Goal: Book appointment/travel/reservation

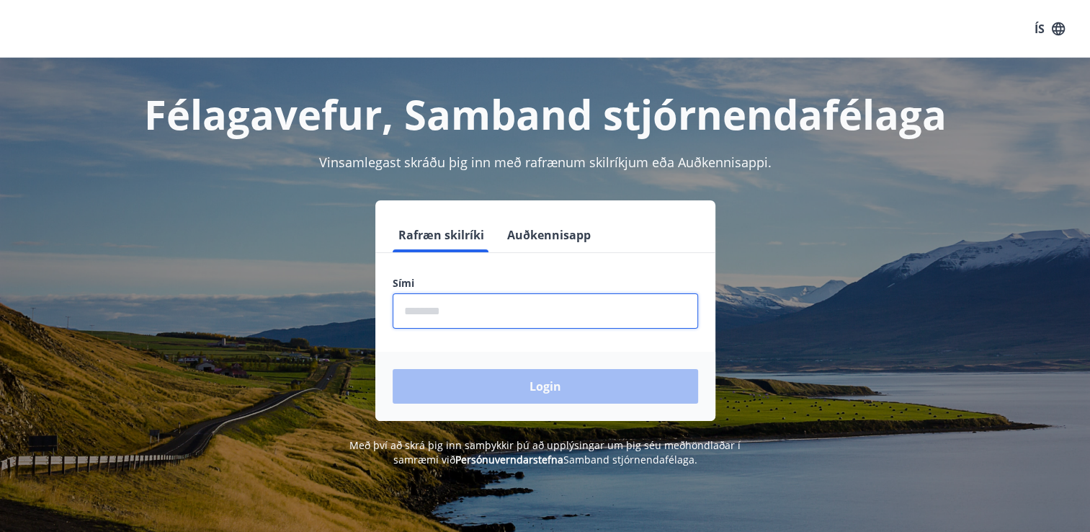
click at [428, 315] on input "phone" at bounding box center [545, 310] width 305 height 35
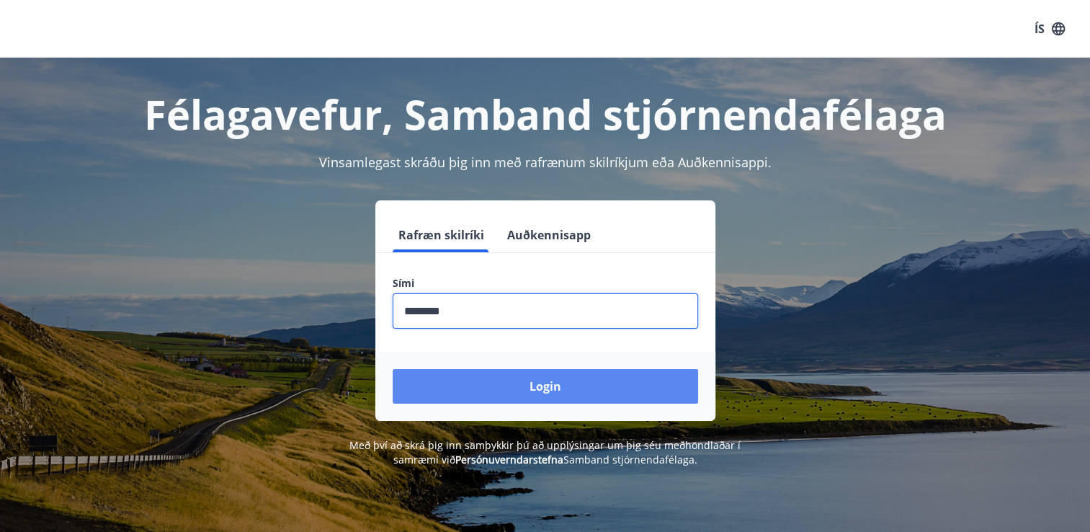
type input "********"
click at [573, 388] on button "Login" at bounding box center [545, 386] width 305 height 35
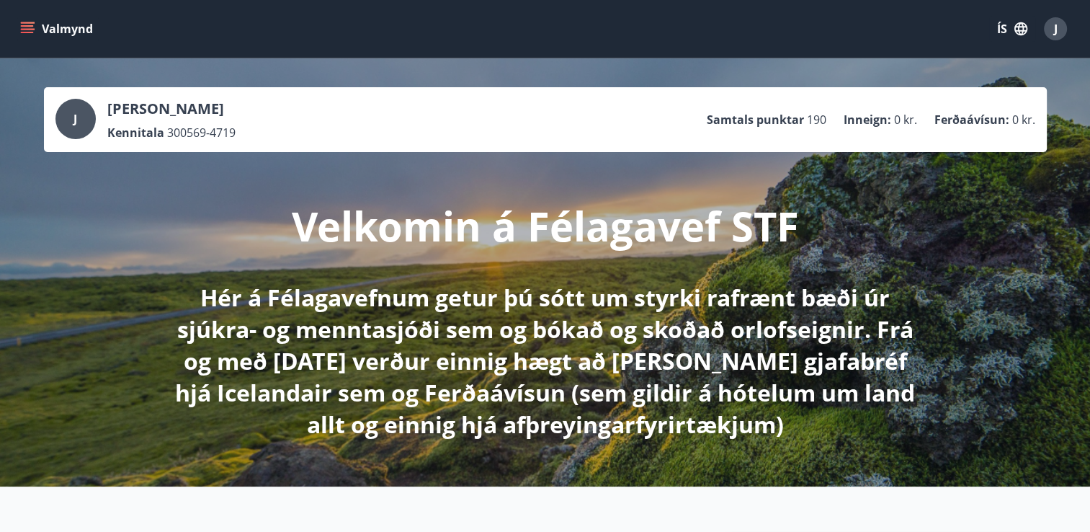
click at [29, 28] on icon "menu" at bounding box center [29, 28] width 16 height 1
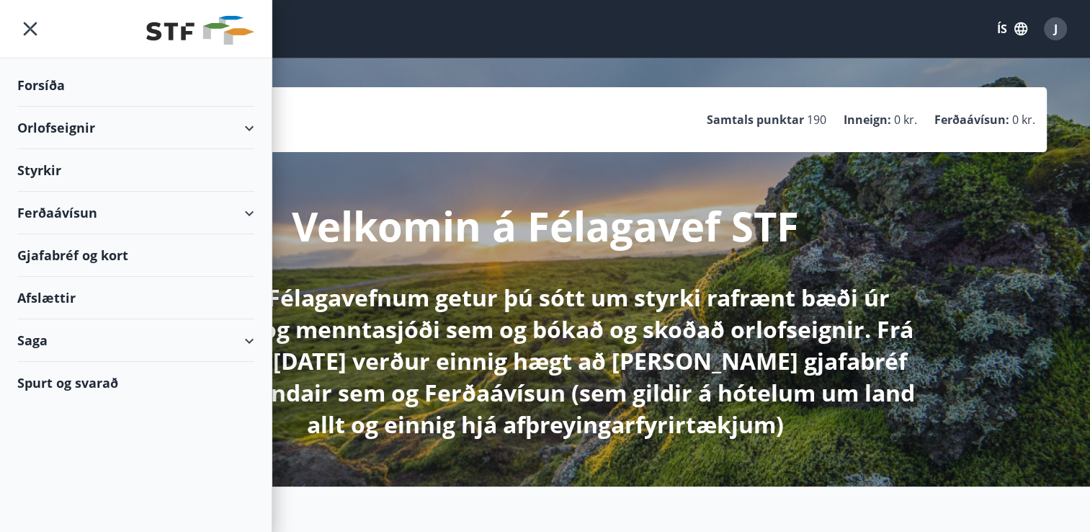
click at [71, 120] on div "Orlofseignir" at bounding box center [135, 128] width 237 height 42
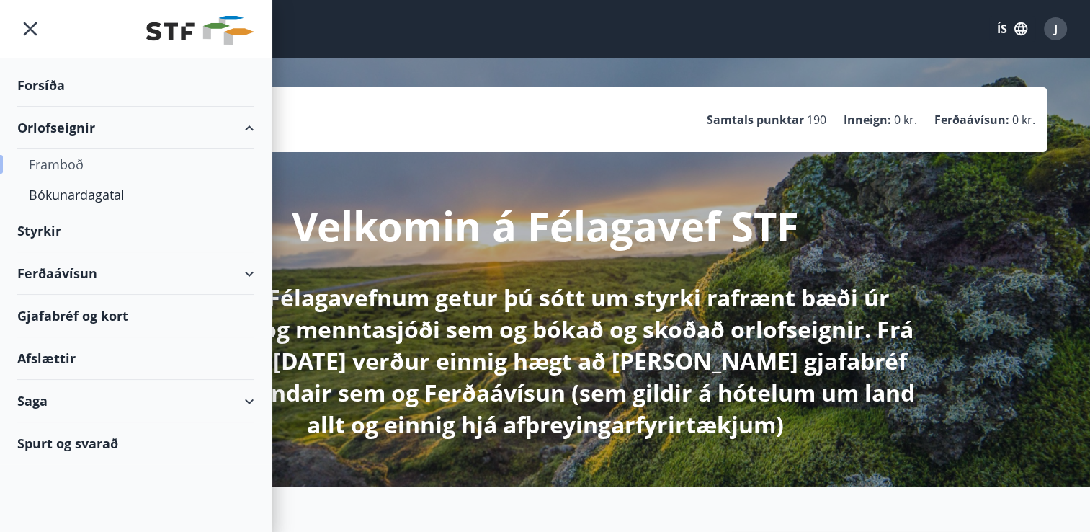
click at [69, 161] on div "Framboð" at bounding box center [136, 164] width 214 height 30
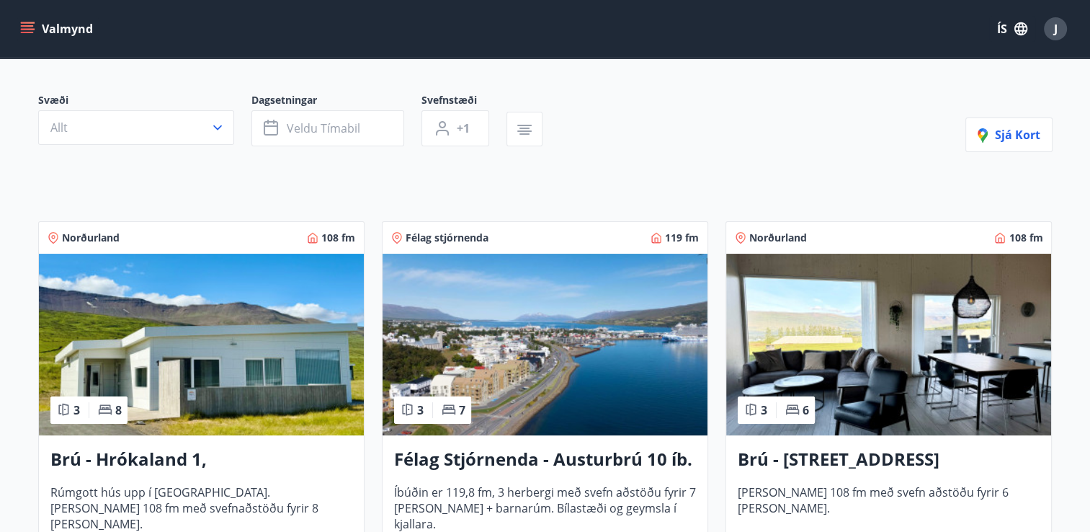
scroll to position [109, 0]
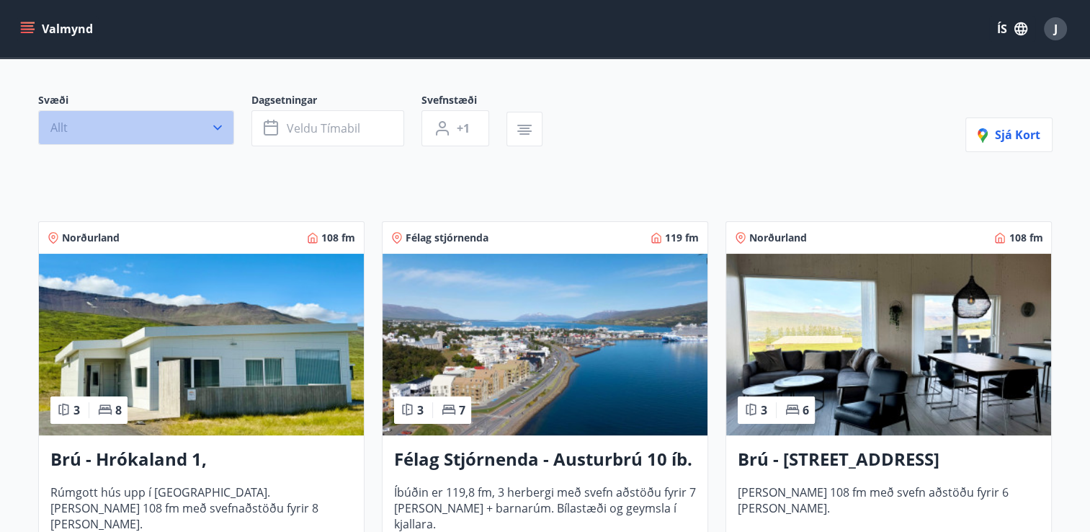
click at [218, 129] on icon "button" at bounding box center [217, 127] width 14 height 14
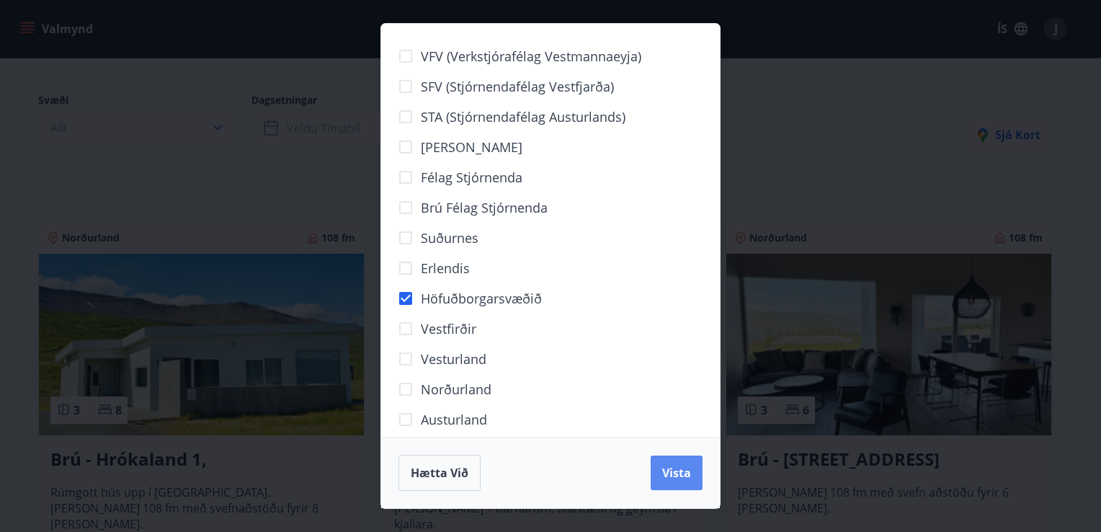
click at [674, 470] on span "Vista" at bounding box center [676, 473] width 29 height 16
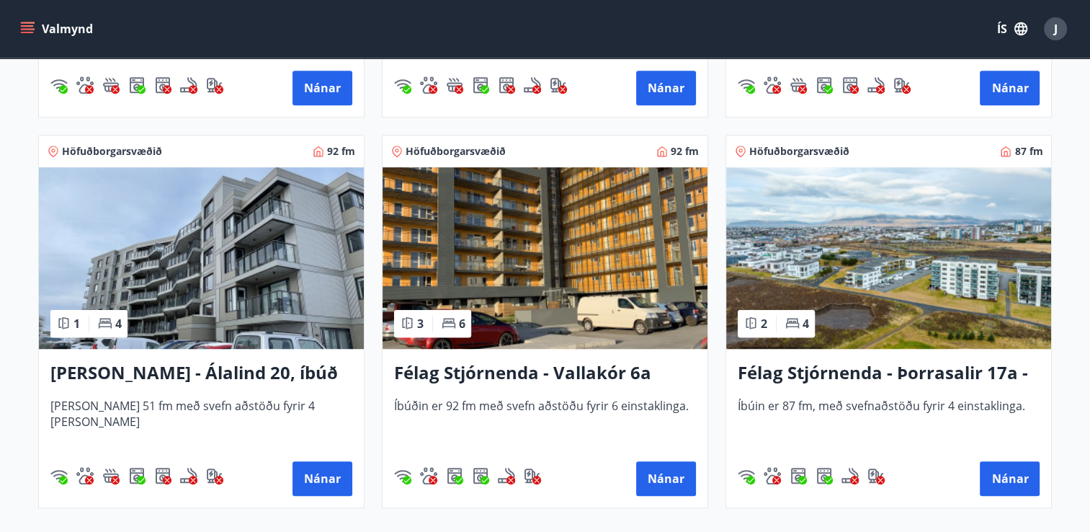
scroll to position [1014, 0]
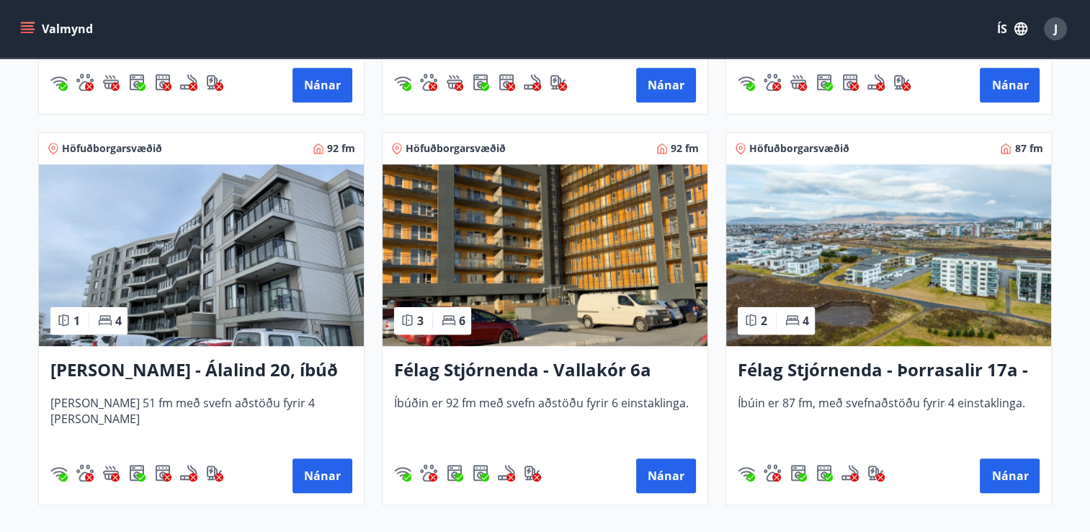
click at [27, 30] on icon "menu" at bounding box center [27, 29] width 14 height 14
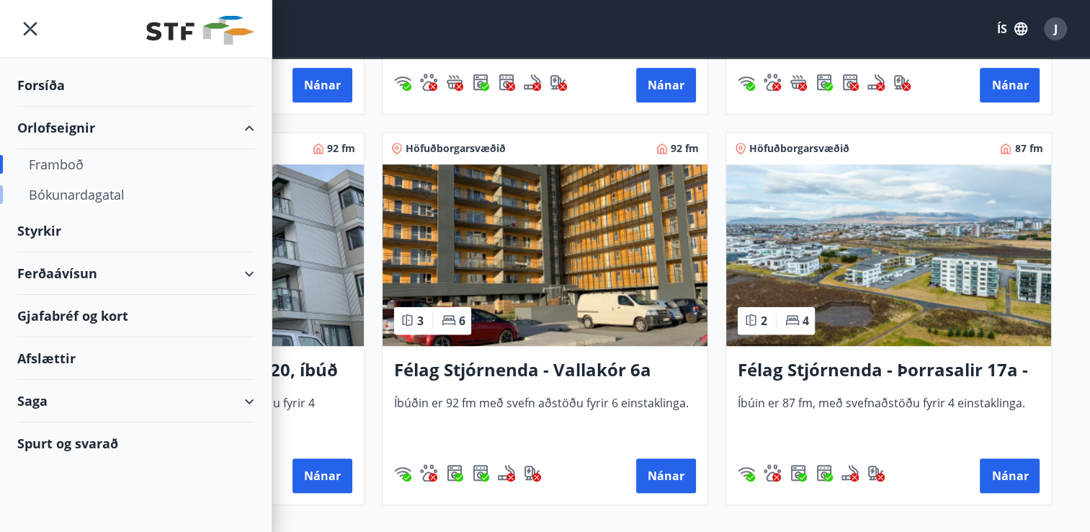
click at [86, 189] on div "Bókunardagatal" at bounding box center [136, 194] width 214 height 30
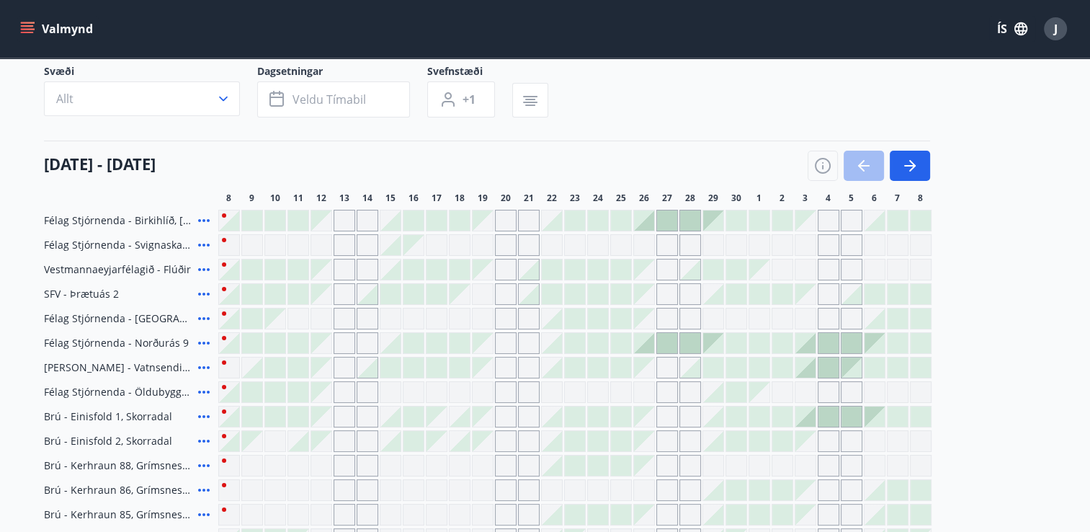
scroll to position [103, 0]
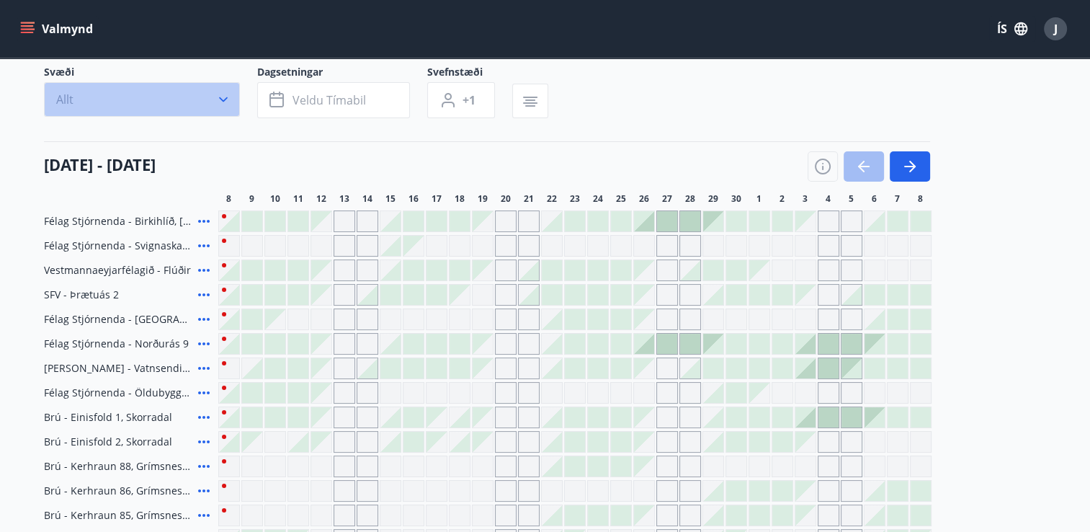
click at [221, 97] on icon "button" at bounding box center [223, 99] width 14 height 14
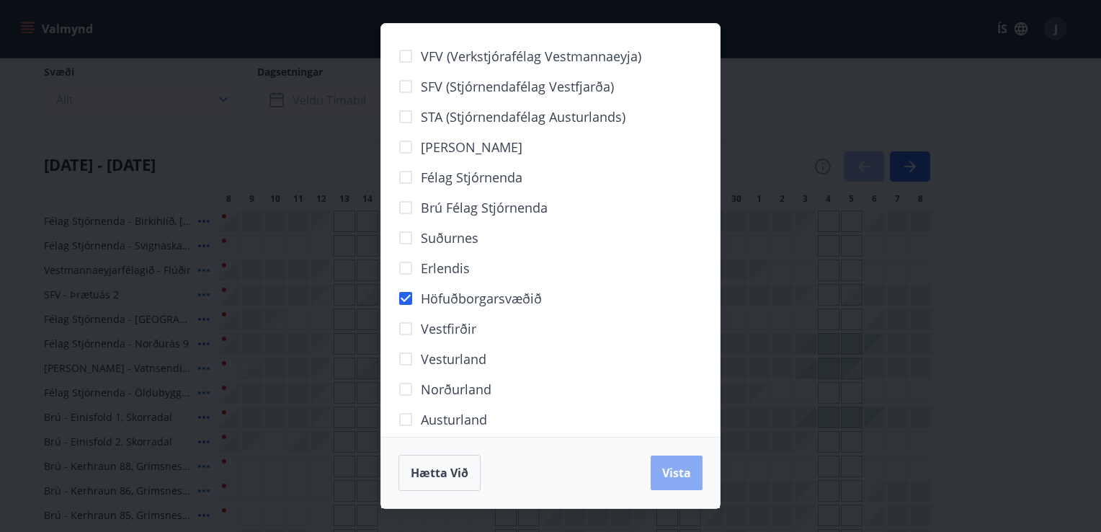
click at [666, 465] on span "Vista" at bounding box center [676, 473] width 29 height 16
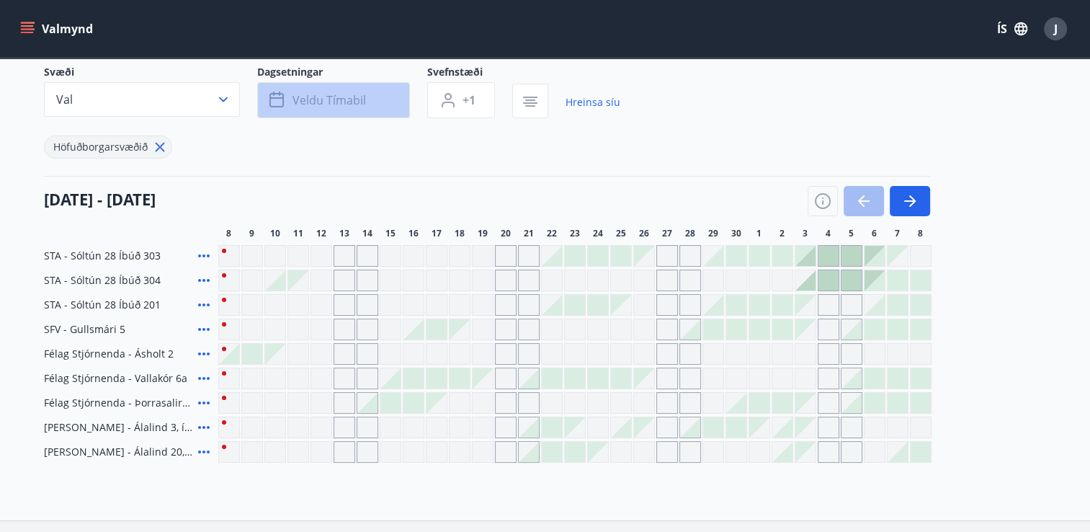
click at [366, 102] on button "Veldu tímabil" at bounding box center [333, 100] width 153 height 36
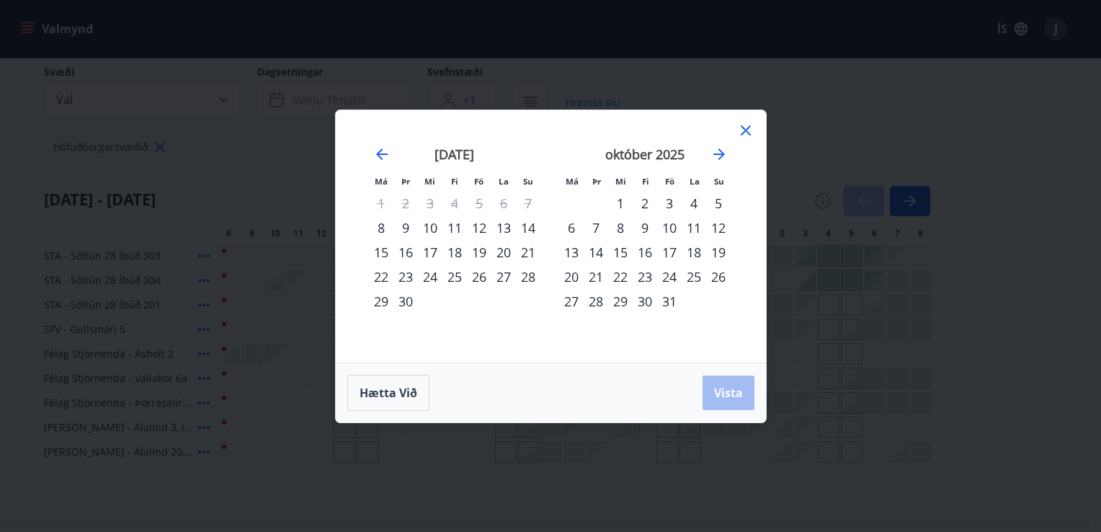
click at [403, 222] on div "9" at bounding box center [405, 227] width 24 height 24
click at [436, 224] on div "10" at bounding box center [430, 227] width 24 height 24
click at [714, 385] on span "Vista" at bounding box center [728, 393] width 29 height 16
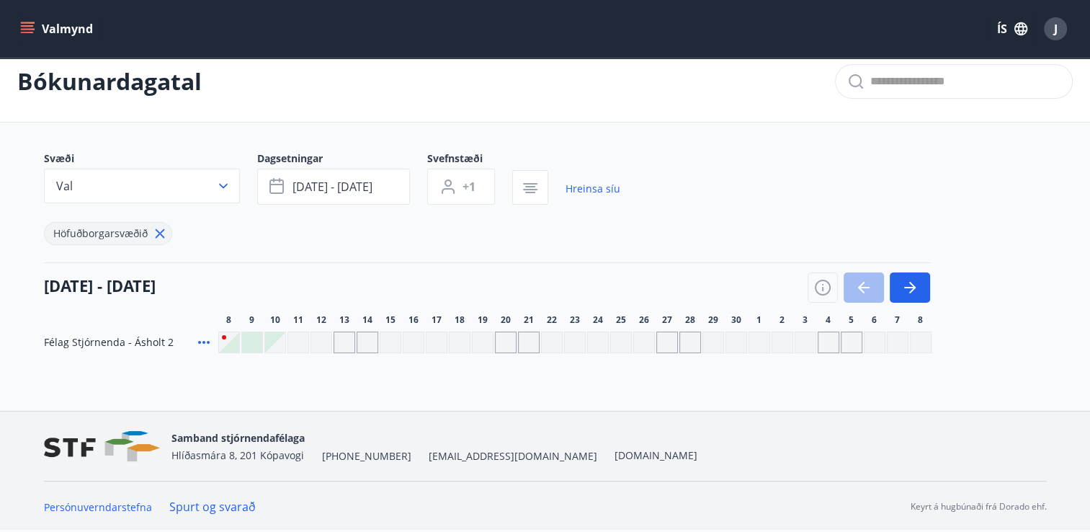
scroll to position [15, 0]
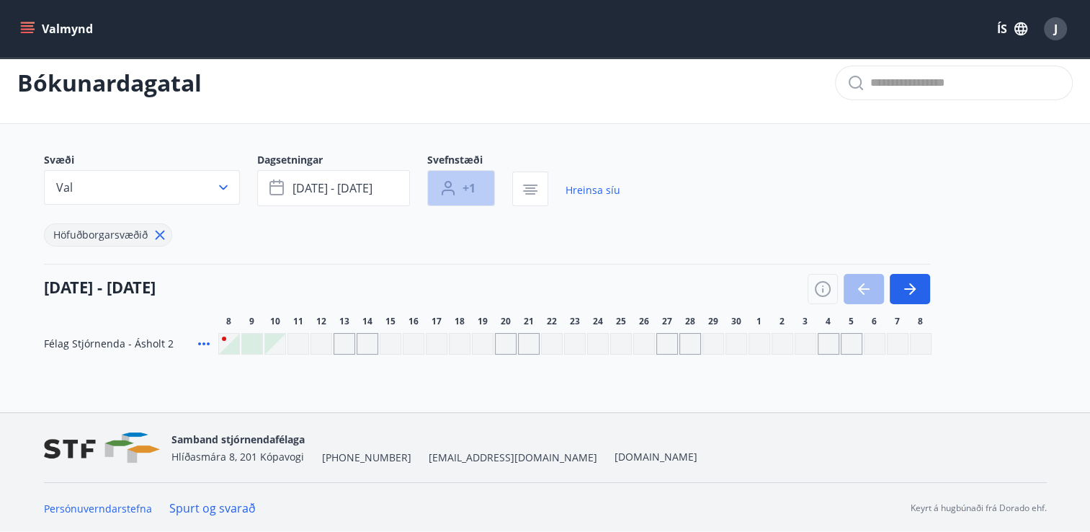
click at [471, 180] on span "+1" at bounding box center [468, 188] width 13 height 16
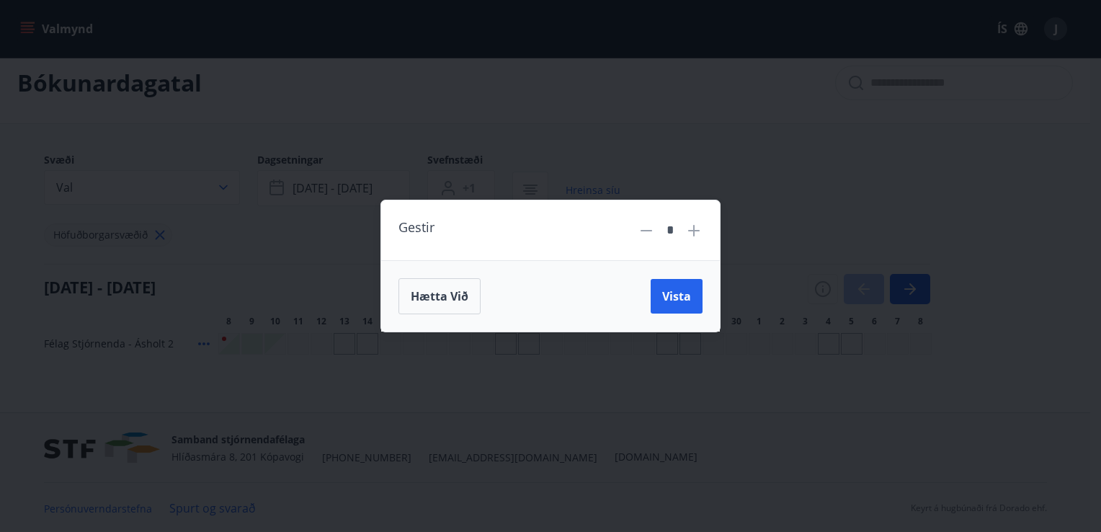
click at [691, 227] on icon at bounding box center [693, 230] width 17 height 17
type input "*"
click at [677, 292] on span "Vista" at bounding box center [676, 296] width 29 height 16
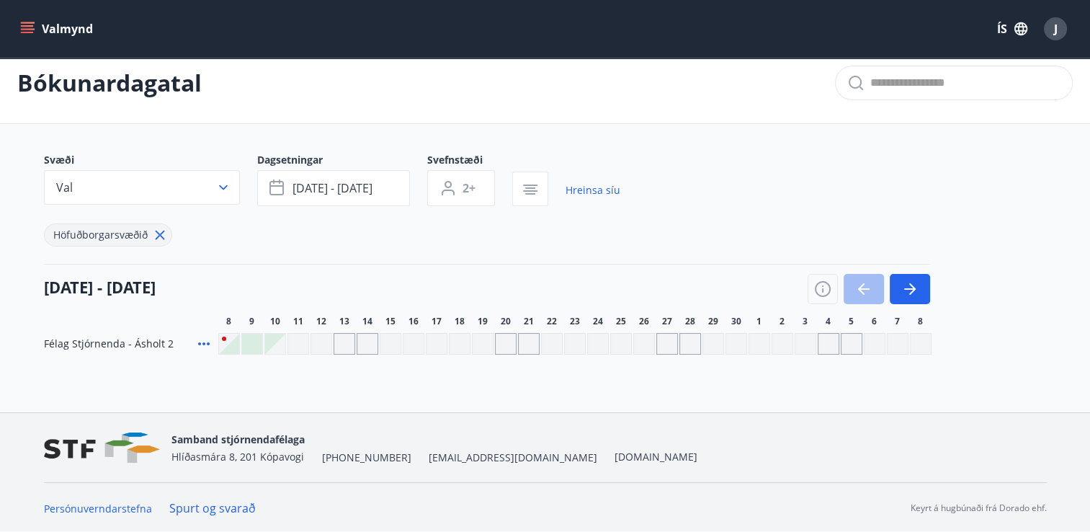
drag, startPoint x: 677, startPoint y: 292, endPoint x: 224, endPoint y: 382, distance: 461.8
click at [224, 382] on div "Bókunardagatal Svæði Val Dagsetningar sep 09 - sep 10 Svefnstæði 2+ Hreinsa síu…" at bounding box center [545, 226] width 1090 height 369
click at [251, 344] on div at bounding box center [252, 343] width 20 height 20
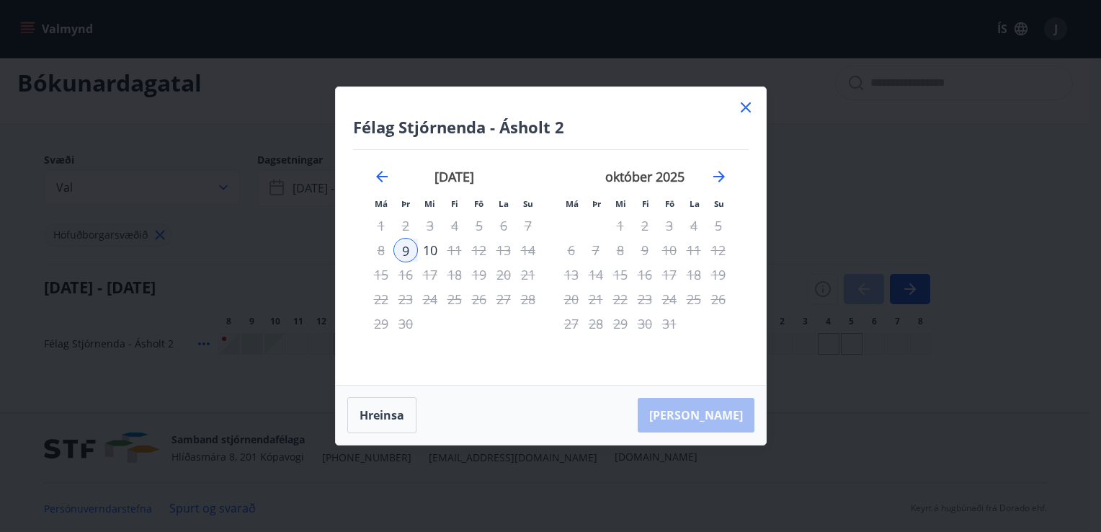
click at [746, 109] on icon at bounding box center [745, 107] width 10 height 10
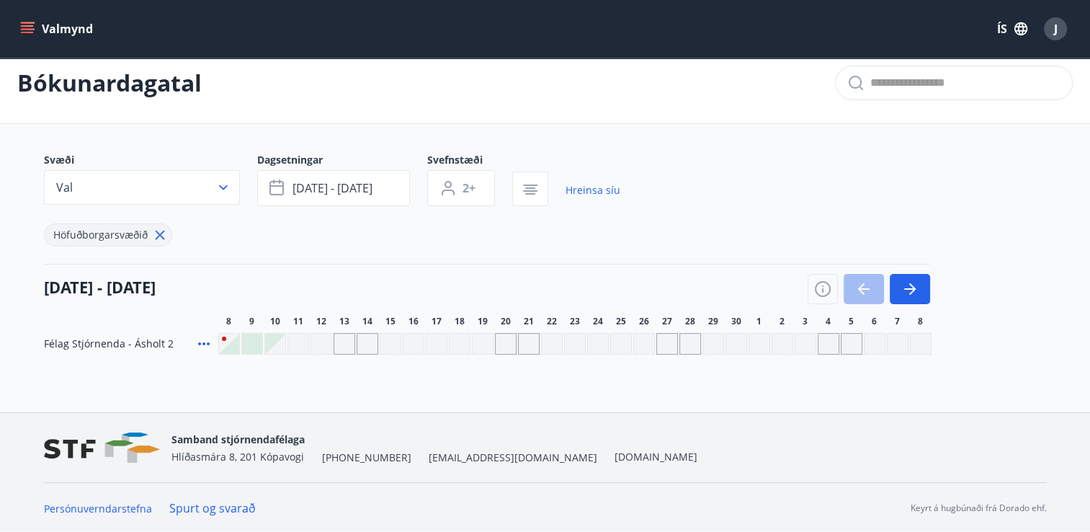
click at [256, 341] on div at bounding box center [252, 343] width 20 height 20
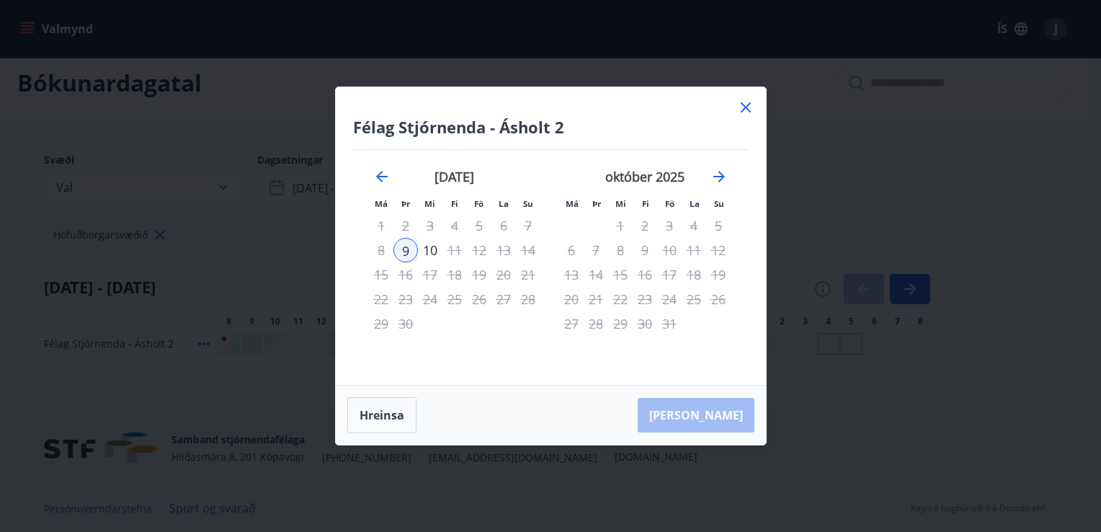
click at [717, 422] on div "Hreinsa Taka Frá" at bounding box center [551, 414] width 430 height 59
click at [746, 109] on icon at bounding box center [745, 107] width 10 height 10
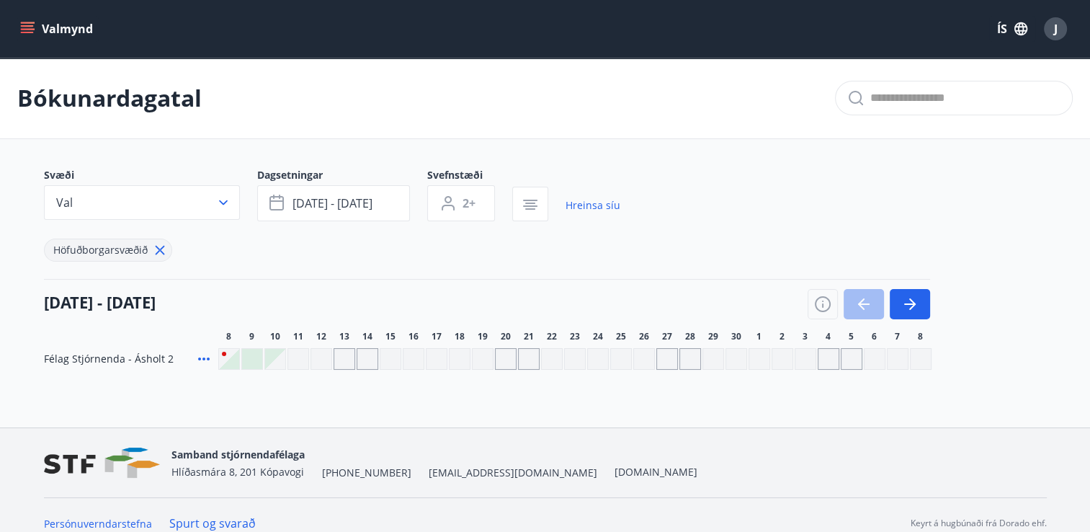
click at [58, 29] on button "Valmynd" at bounding box center [57, 29] width 81 height 26
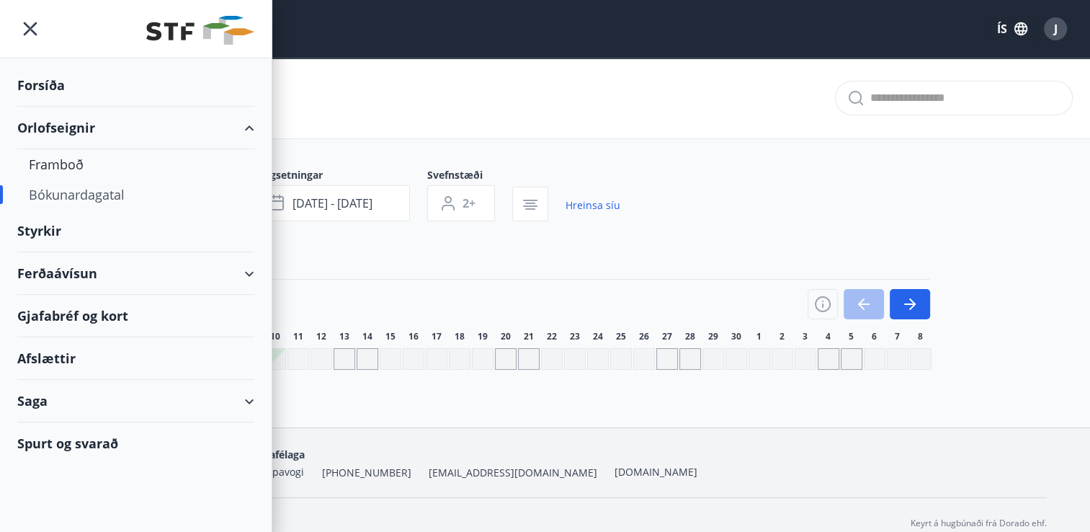
click at [1046, 24] on div "J" at bounding box center [1055, 28] width 23 height 23
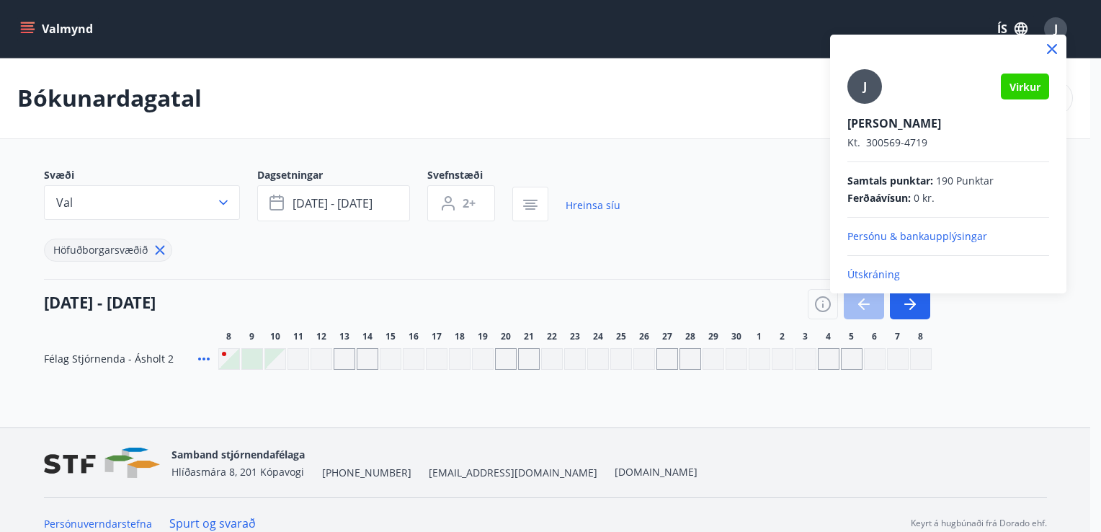
click at [868, 276] on p "Útskráning" at bounding box center [948, 274] width 202 height 14
